Goal: Information Seeking & Learning: Learn about a topic

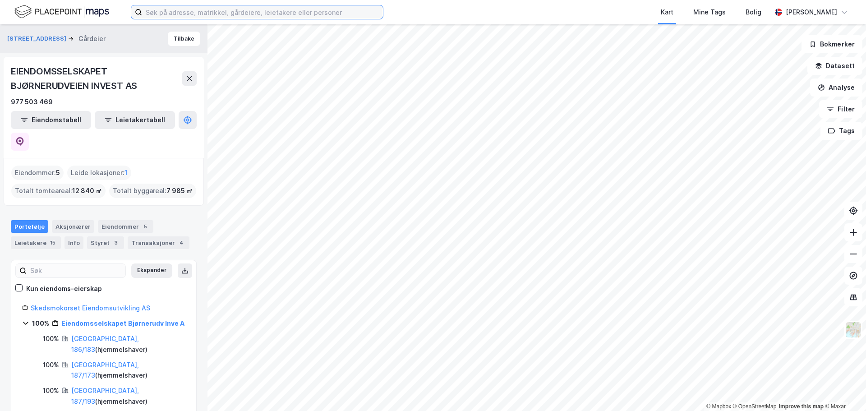
click at [182, 13] on input at bounding box center [262, 12] width 241 height 14
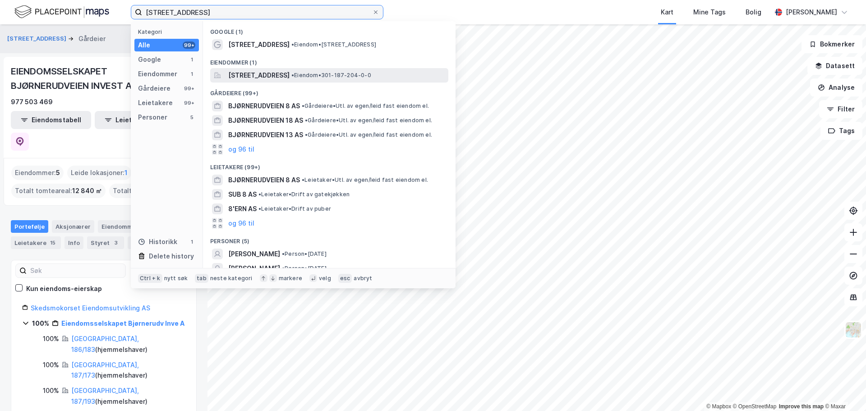
type input "[STREET_ADDRESS]"
click at [258, 78] on span "[STREET_ADDRESS]" at bounding box center [258, 75] width 61 height 11
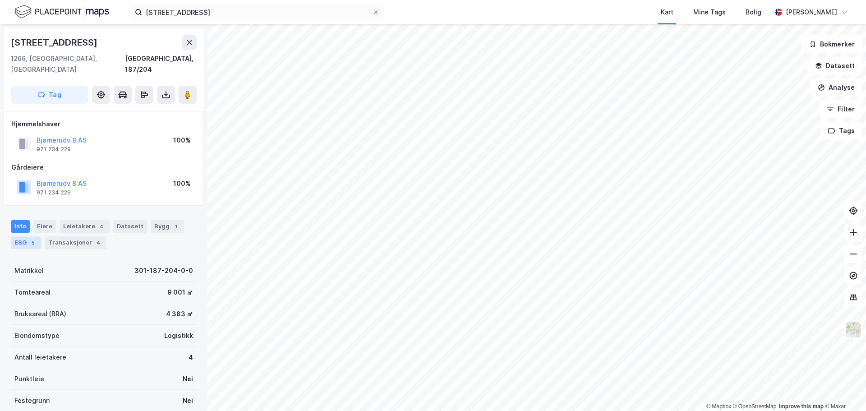
click at [38, 236] on div "ESG 5" at bounding box center [26, 242] width 30 height 13
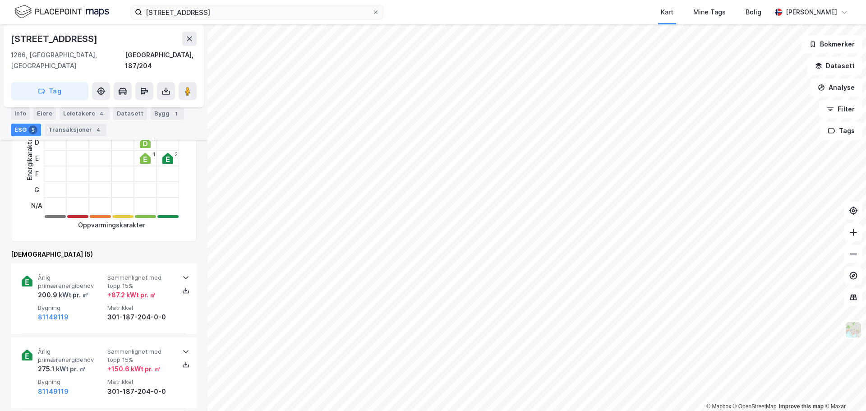
scroll to position [226, 0]
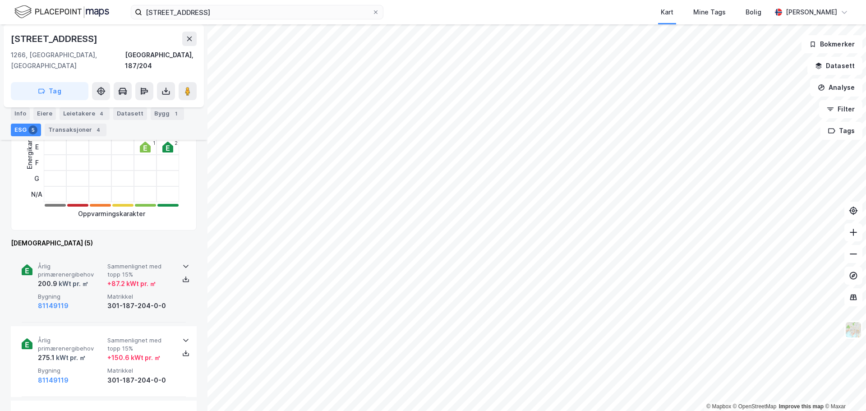
click at [88, 279] on div "Årlig primærenergibehov 200.9 kWt pr. ㎡ Sammenlignet med topp 15% + 87.2 kWt pr…" at bounding box center [105, 286] width 135 height 49
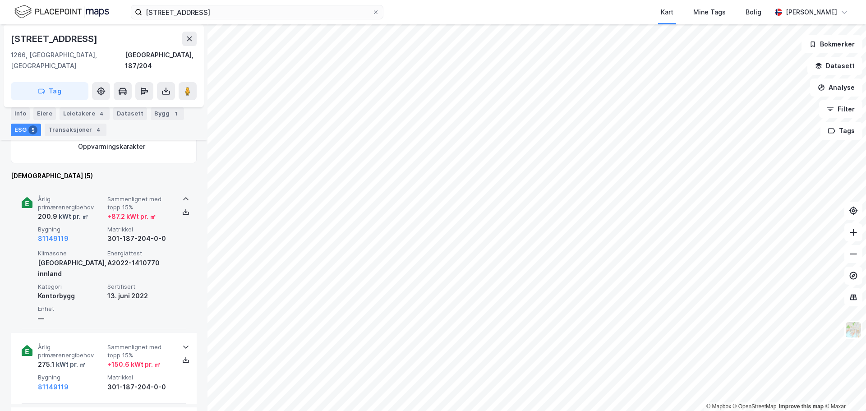
scroll to position [316, 0]
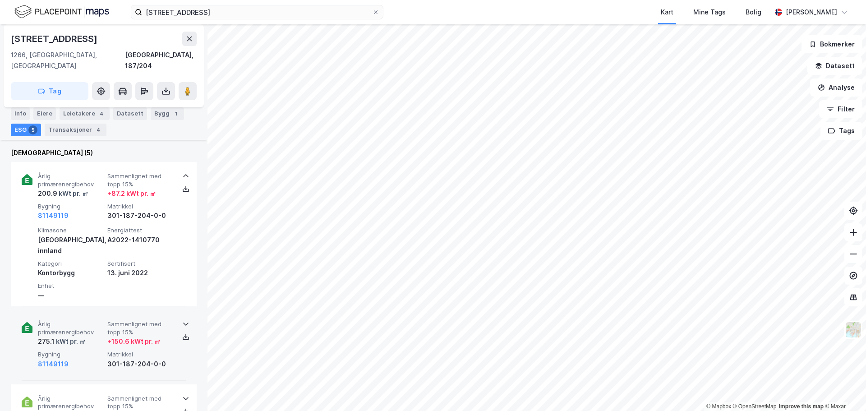
click at [89, 320] on span "Årlig primærenergibehov" at bounding box center [71, 328] width 66 height 16
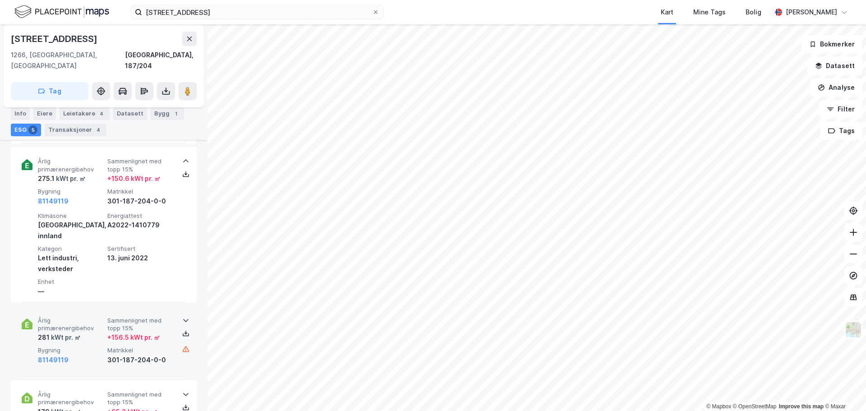
scroll to position [496, 0]
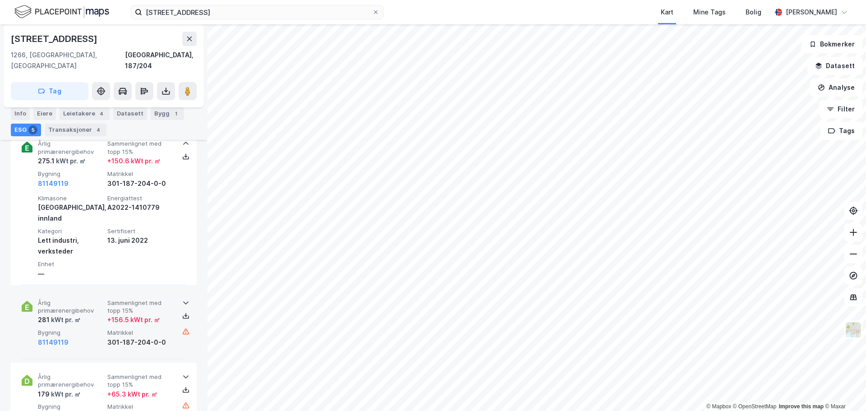
click at [97, 314] on div "281 kWt pr. ㎡" at bounding box center [71, 319] width 66 height 11
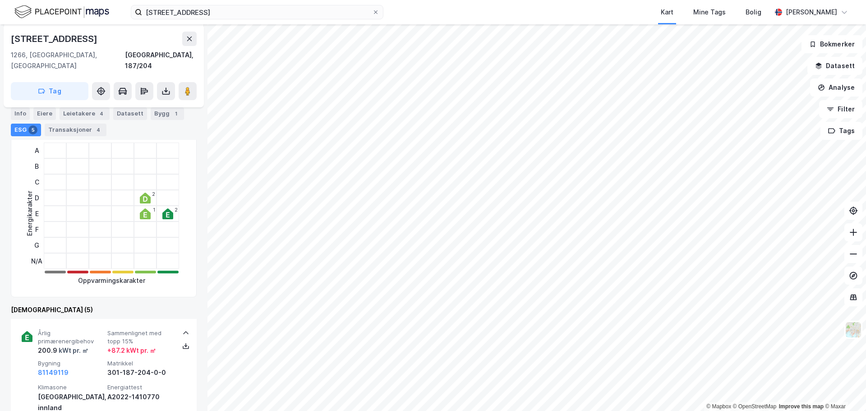
scroll to position [45, 0]
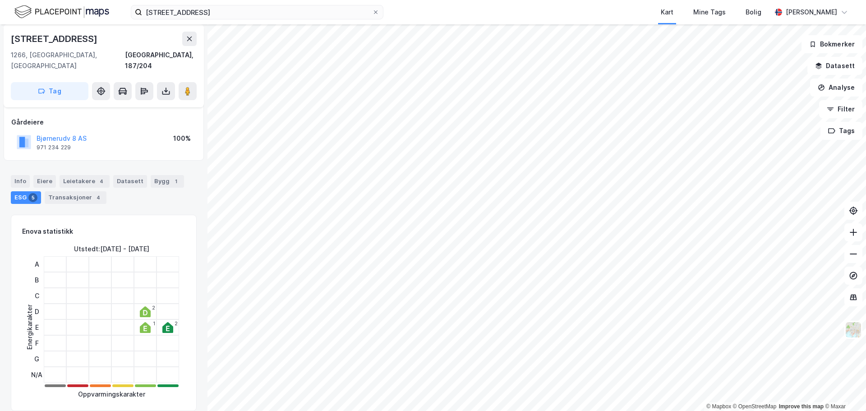
click at [106, 244] on div "Utstedt : [DATE] - [DATE]" at bounding box center [111, 249] width 75 height 11
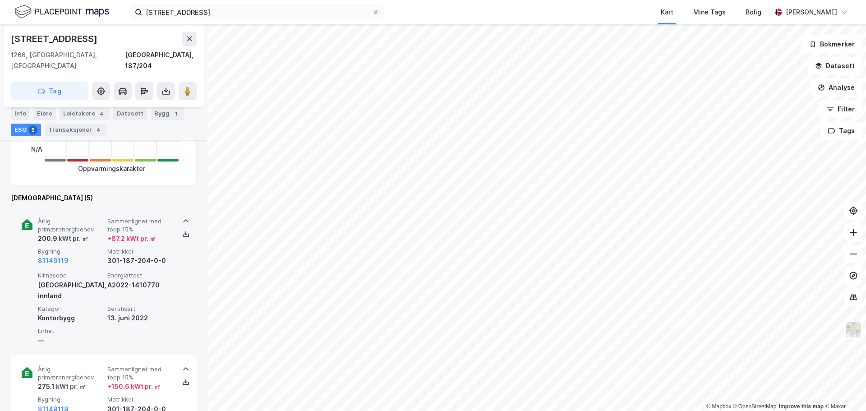
scroll to position [316, 0]
